Goal: Information Seeking & Learning: Learn about a topic

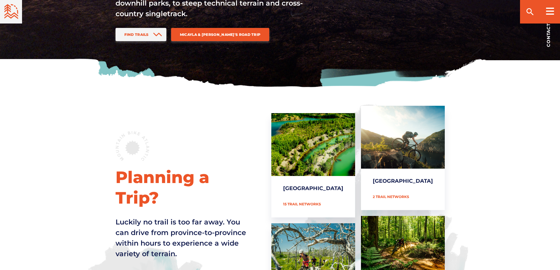
scroll to position [206, 0]
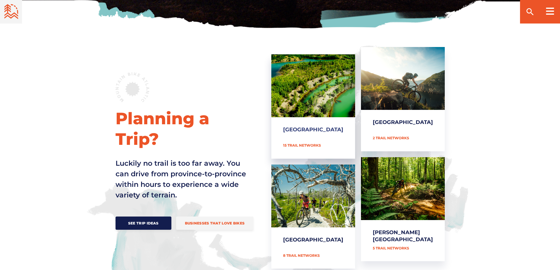
click at [307, 139] on link "[GEOGRAPHIC_DATA]" at bounding box center [314, 106] width 84 height 104
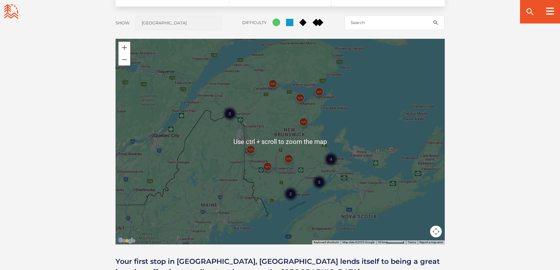
scroll to position [530, 0]
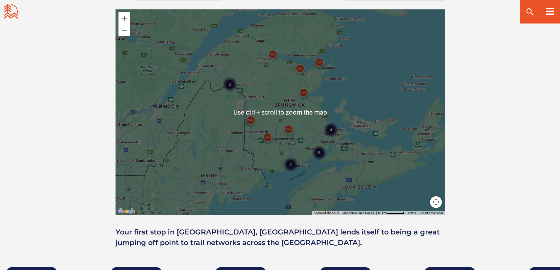
click at [441, 203] on button "Map camera controls" at bounding box center [436, 203] width 12 height 12
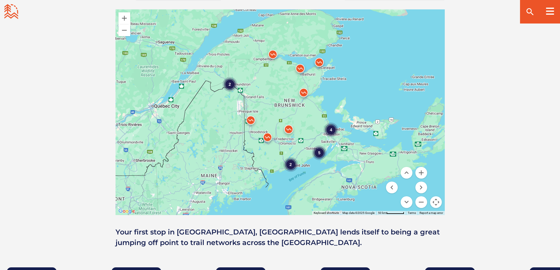
click at [439, 201] on button "Map camera controls" at bounding box center [436, 203] width 12 height 12
click at [421, 170] on button "Zoom in" at bounding box center [422, 173] width 12 height 12
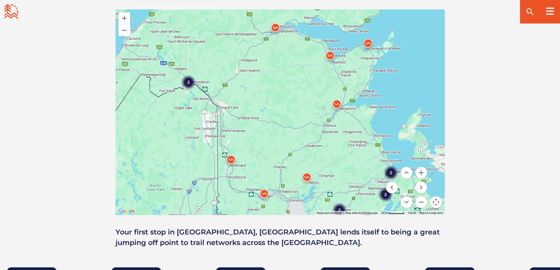
drag, startPoint x: 298, startPoint y: 62, endPoint x: 307, endPoint y: 89, distance: 28.0
click at [307, 89] on div "2 2 2 2 3 2" at bounding box center [281, 112] width 330 height 206
click at [276, 24] on img at bounding box center [276, 29] width 18 height 18
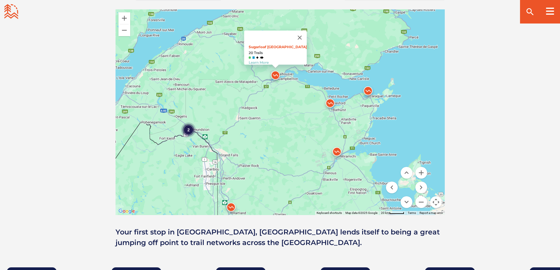
click at [328, 101] on img at bounding box center [331, 105] width 18 height 18
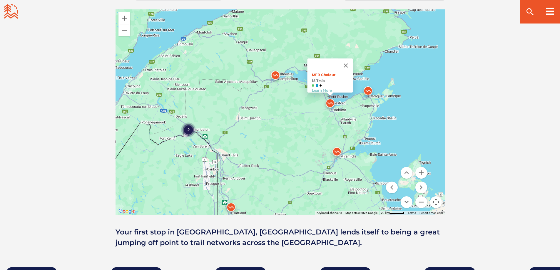
click at [370, 89] on img at bounding box center [369, 93] width 18 height 18
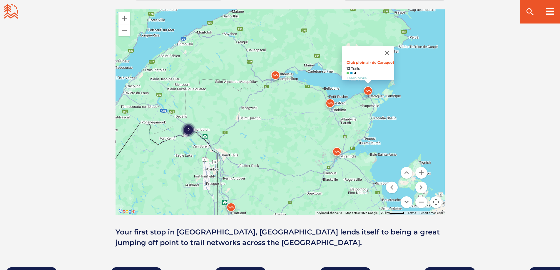
click at [338, 154] on img at bounding box center [337, 153] width 18 height 18
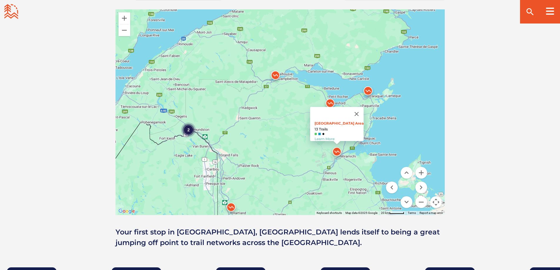
click at [337, 151] on img at bounding box center [337, 153] width 18 height 18
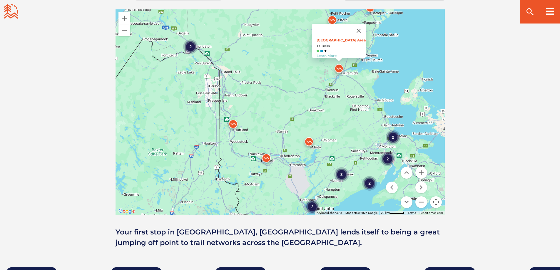
drag, startPoint x: 239, startPoint y: 187, endPoint x: 239, endPoint y: 98, distance: 88.9
click at [239, 98] on div "2 2 2 2 3 2 [GEOGRAPHIC_DATA] Area 13 Trails Learn More" at bounding box center [281, 112] width 330 height 206
click at [233, 124] on img at bounding box center [233, 126] width 18 height 18
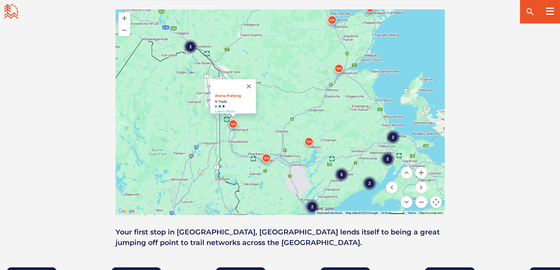
click at [268, 156] on img at bounding box center [267, 160] width 18 height 18
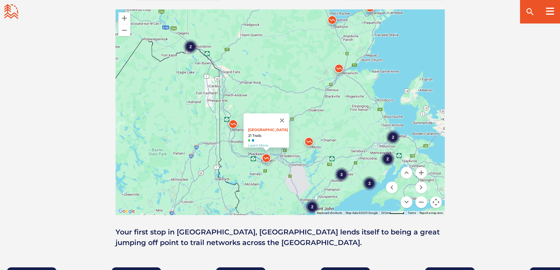
click at [231, 123] on img at bounding box center [233, 126] width 18 height 18
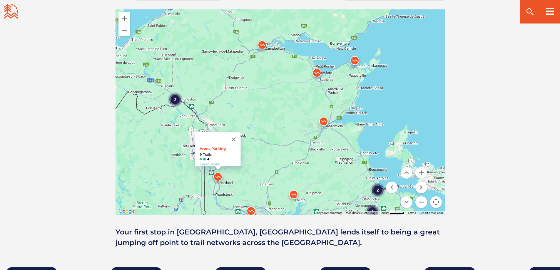
drag, startPoint x: 320, startPoint y: 88, endPoint x: 305, endPoint y: 138, distance: 52.3
click at [305, 138] on div "2 2 2 2 [GEOGRAPHIC_DATA] 9 Trails Learn More" at bounding box center [281, 112] width 330 height 206
click at [316, 71] on img at bounding box center [317, 75] width 18 height 18
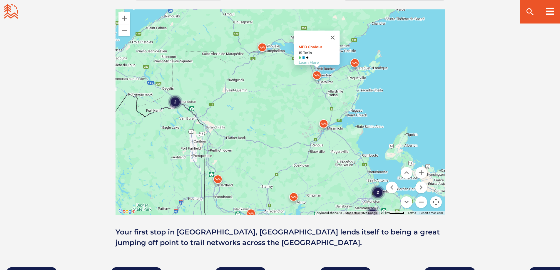
click at [355, 61] on img at bounding box center [355, 65] width 18 height 18
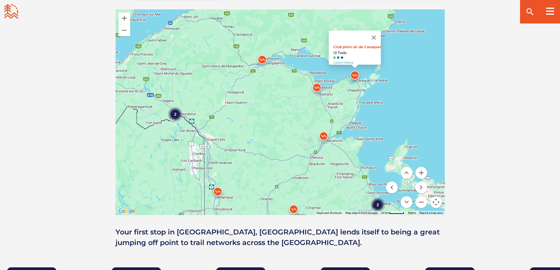
click at [262, 59] on img at bounding box center [263, 61] width 18 height 18
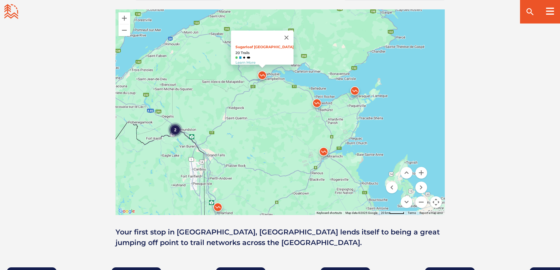
click at [174, 131] on div "2" at bounding box center [175, 129] width 15 height 15
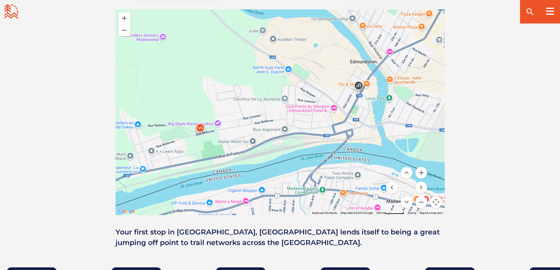
click at [202, 125] on img at bounding box center [201, 130] width 18 height 18
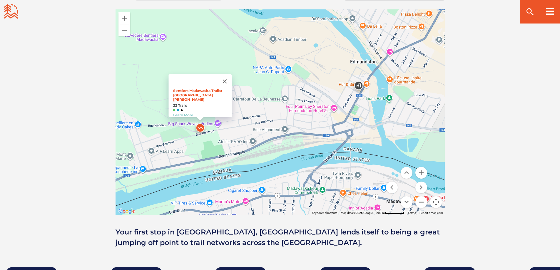
click at [419, 202] on button "Zoom out" at bounding box center [422, 203] width 12 height 12
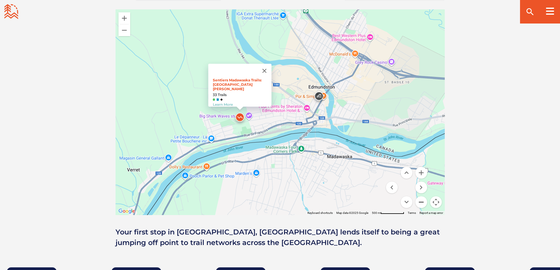
click at [419, 202] on button "Zoom out" at bounding box center [422, 203] width 12 height 12
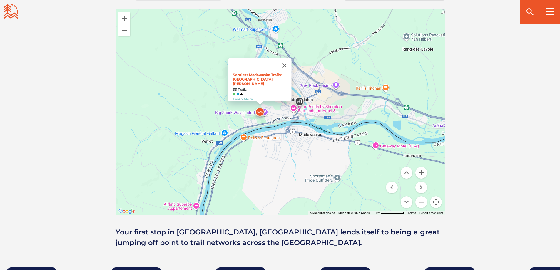
click at [422, 201] on button "Zoom out" at bounding box center [422, 203] width 12 height 12
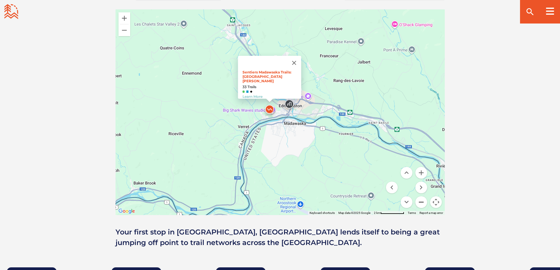
click at [422, 201] on button "Zoom out" at bounding box center [422, 203] width 12 height 12
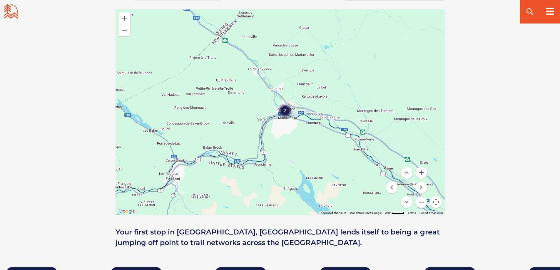
click at [420, 174] on button "Zoom in" at bounding box center [422, 173] width 12 height 12
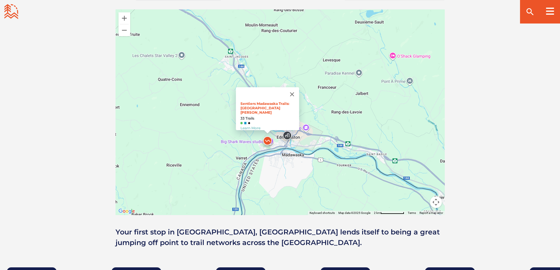
drag, startPoint x: 266, startPoint y: 128, endPoint x: 263, endPoint y: 160, distance: 32.5
click at [263, 160] on div "Sentiers Madawaska Trails: Rue [PERSON_NAME] 33 Trails Learn More" at bounding box center [281, 112] width 330 height 206
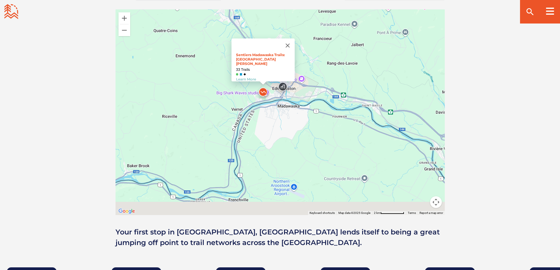
drag, startPoint x: 276, startPoint y: 179, endPoint x: 280, endPoint y: 87, distance: 92.2
click at [280, 87] on div "Sentiers Madawaska Trails: Rue [PERSON_NAME] 33 Trails Learn More" at bounding box center [281, 112] width 330 height 206
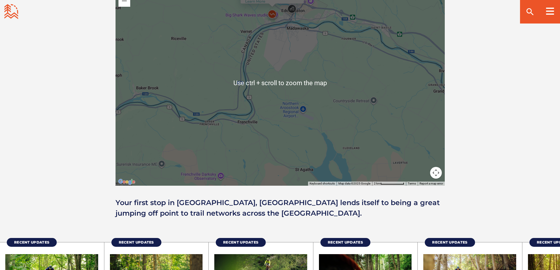
scroll to position [500, 0]
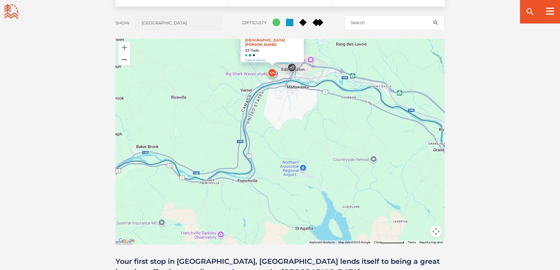
click at [123, 59] on button "Zoom out" at bounding box center [125, 60] width 12 height 12
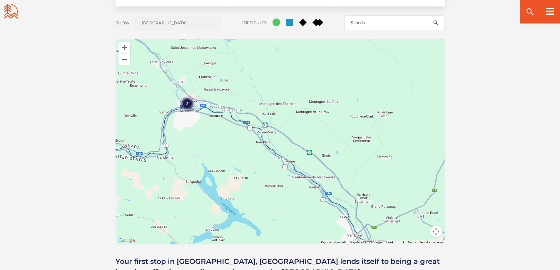
drag, startPoint x: 344, startPoint y: 150, endPoint x: 240, endPoint y: 136, distance: 104.8
click at [240, 137] on div "2" at bounding box center [281, 142] width 330 height 206
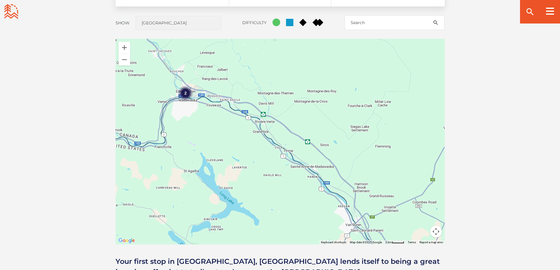
click at [367, 185] on div "2" at bounding box center [281, 142] width 330 height 206
click at [124, 59] on button "Zoom out" at bounding box center [125, 60] width 12 height 12
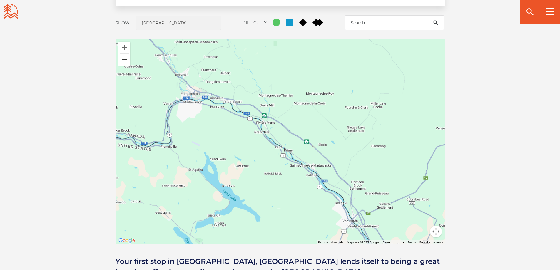
click at [124, 59] on button "Zoom out" at bounding box center [125, 60] width 12 height 12
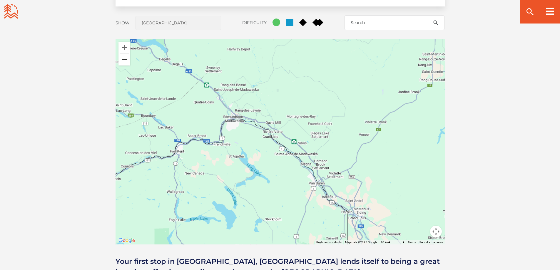
click at [124, 59] on button "Zoom out" at bounding box center [125, 60] width 12 height 12
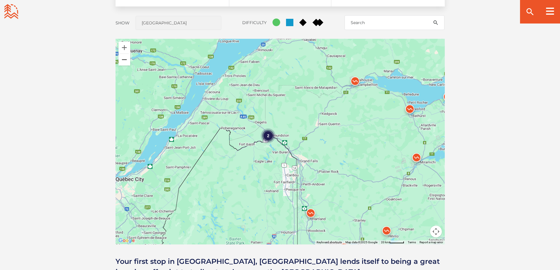
click at [124, 59] on button "Zoom out" at bounding box center [125, 60] width 12 height 12
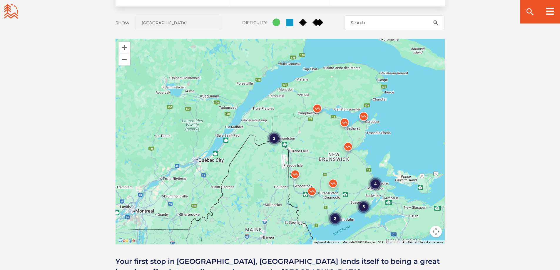
click at [332, 184] on img at bounding box center [334, 185] width 18 height 18
click at [334, 217] on div "2" at bounding box center [335, 219] width 15 height 15
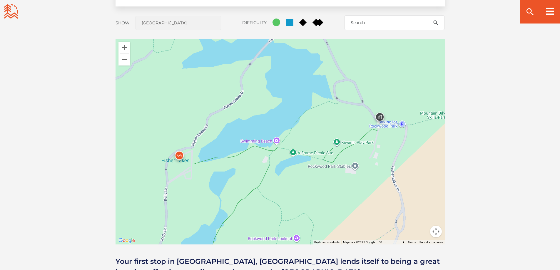
click at [178, 154] on img at bounding box center [180, 157] width 18 height 18
click at [171, 141] on link "Learn More" at bounding box center [171, 143] width 20 height 4
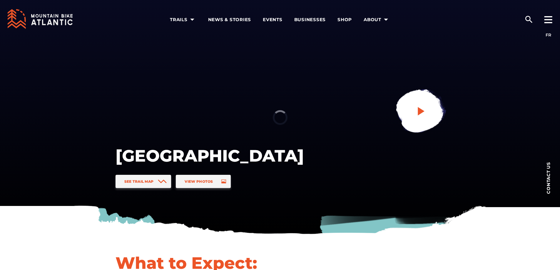
click at [412, 107] on link at bounding box center [420, 111] width 79 height 79
